Goal: Task Accomplishment & Management: Use online tool/utility

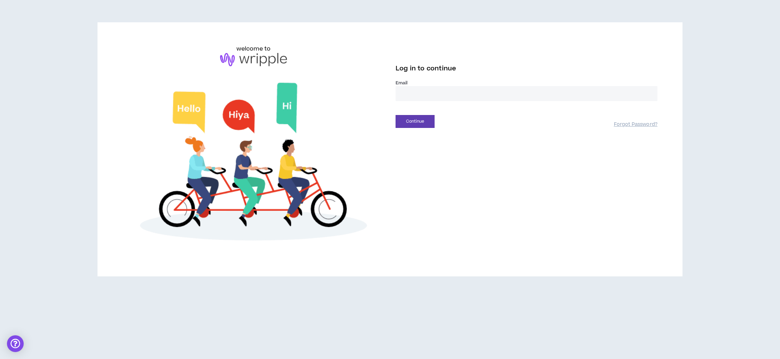
click at [439, 84] on label "Email *" at bounding box center [527, 83] width 262 height 6
drag, startPoint x: 439, startPoint y: 88, endPoint x: 454, endPoint y: 101, distance: 19.8
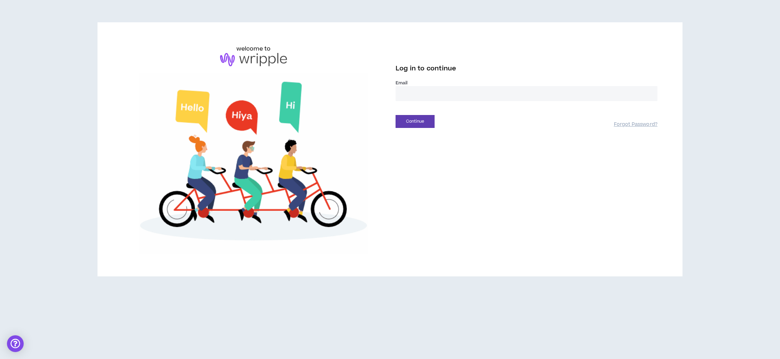
click at [440, 88] on input "email" at bounding box center [527, 93] width 262 height 15
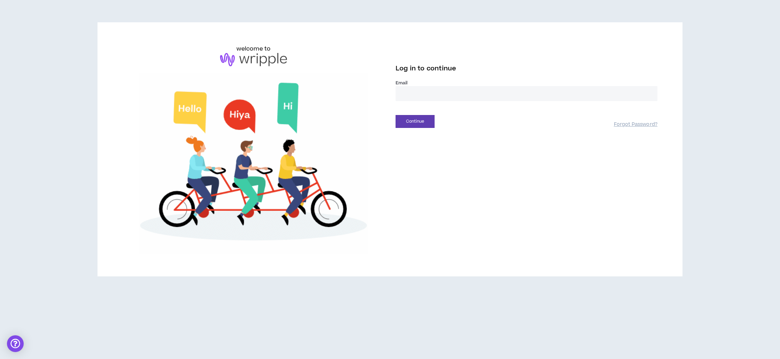
type input "**********"
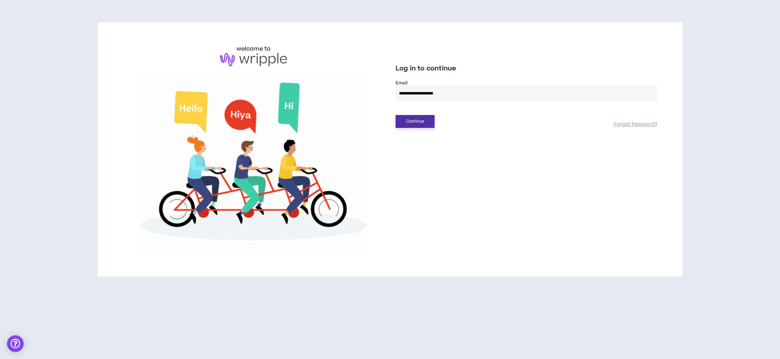
click at [414, 120] on button "Continue" at bounding box center [415, 121] width 39 height 13
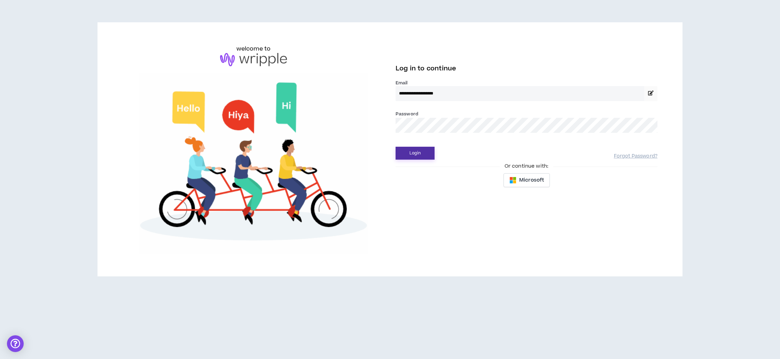
click at [415, 154] on button "Login" at bounding box center [415, 153] width 39 height 13
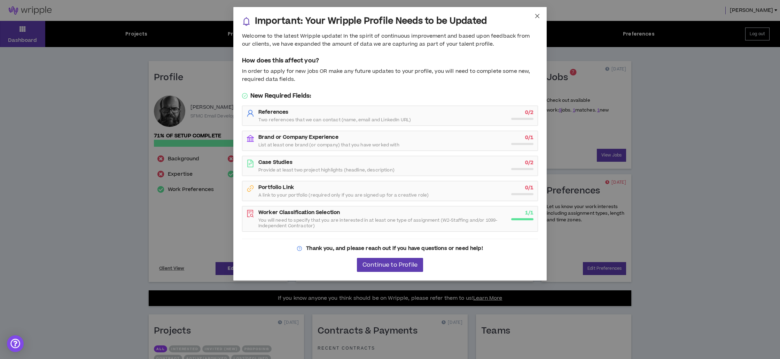
click at [539, 16] on icon "close" at bounding box center [537, 16] width 6 height 6
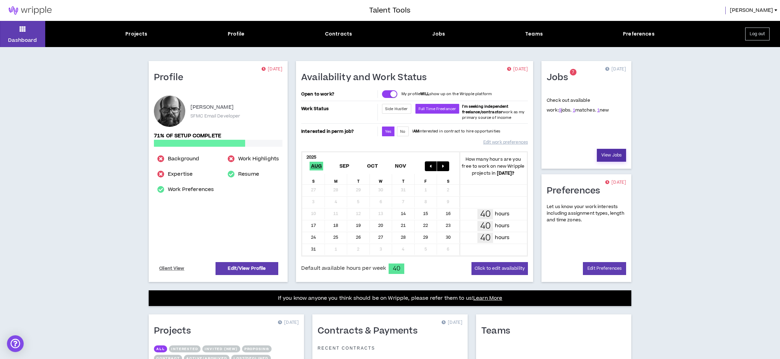
click at [606, 158] on link "View Jobs" at bounding box center [611, 155] width 29 height 13
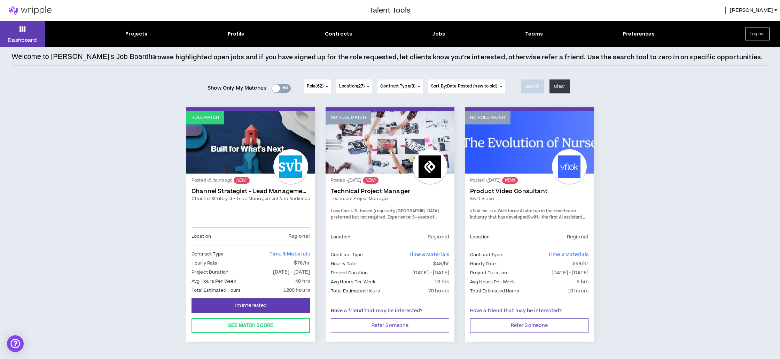
click at [280, 88] on div "Yes No" at bounding box center [281, 88] width 19 height 9
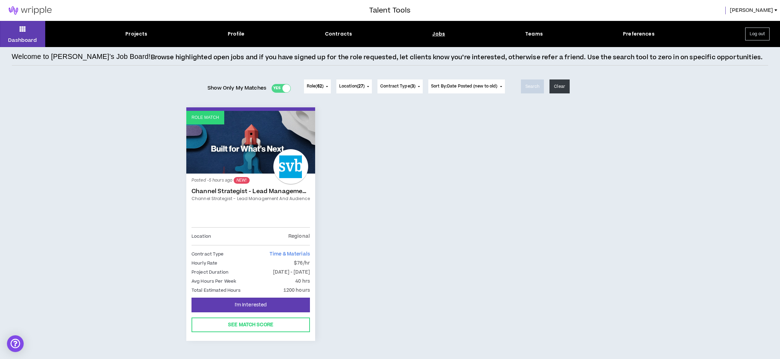
click at [205, 188] on link "Channel Strategist - Lead Management and Audience" at bounding box center [251, 191] width 118 height 7
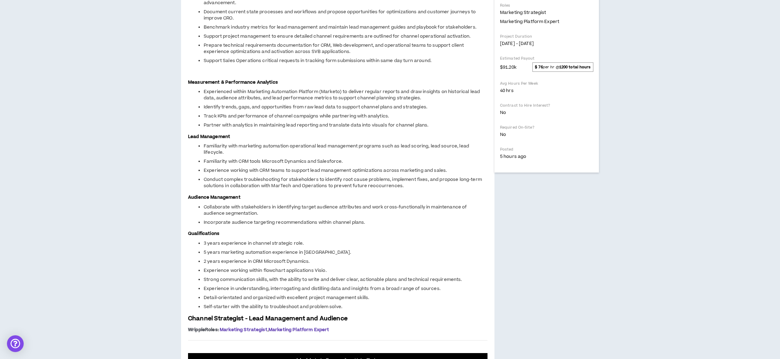
scroll to position [229, 0]
